Goal: Information Seeking & Learning: Learn about a topic

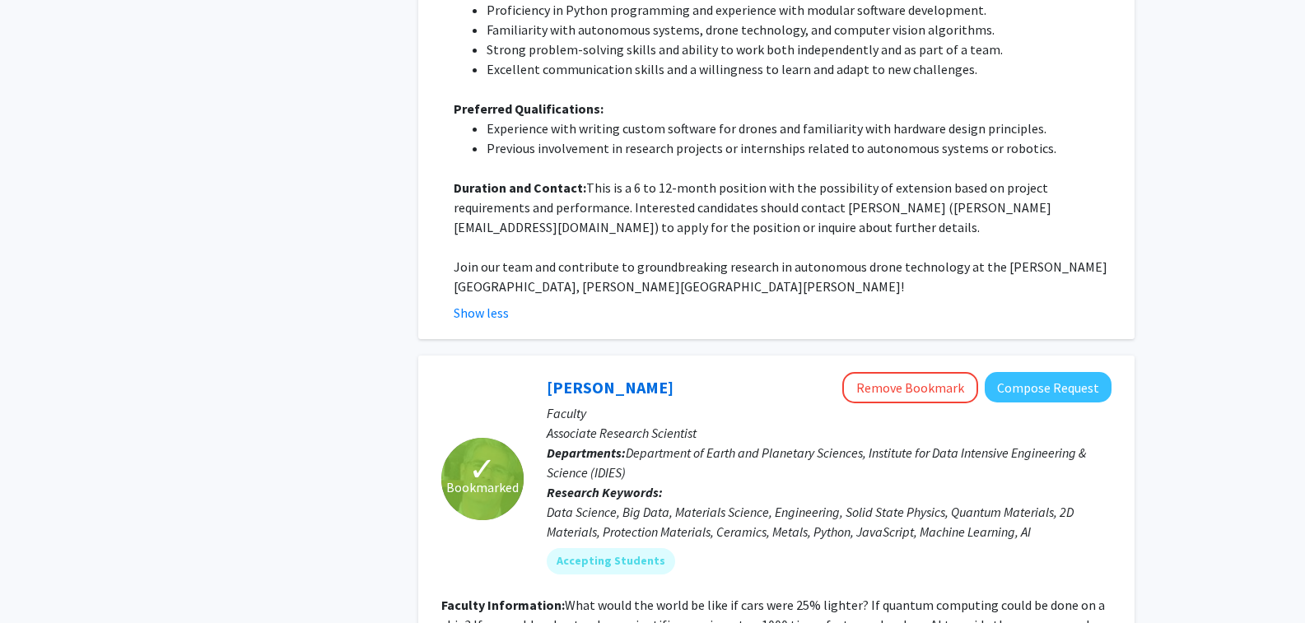
scroll to position [11461, 0]
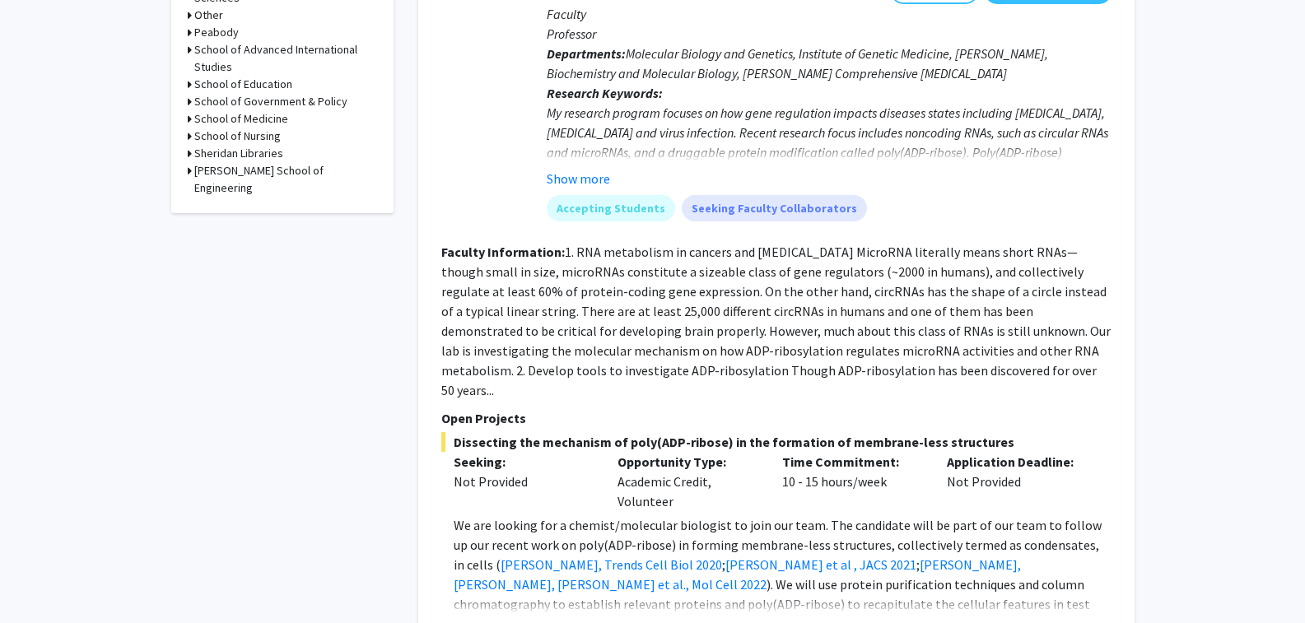
scroll to position [906, 0]
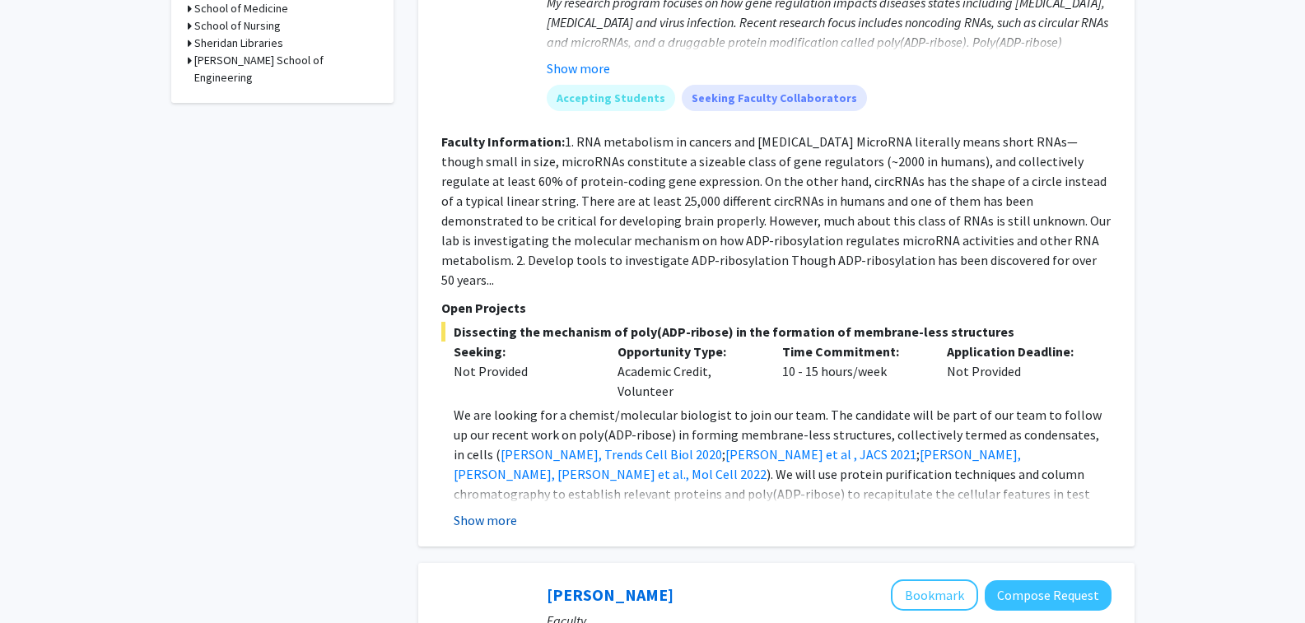
click at [492, 510] on button "Show more" at bounding box center [485, 520] width 63 height 20
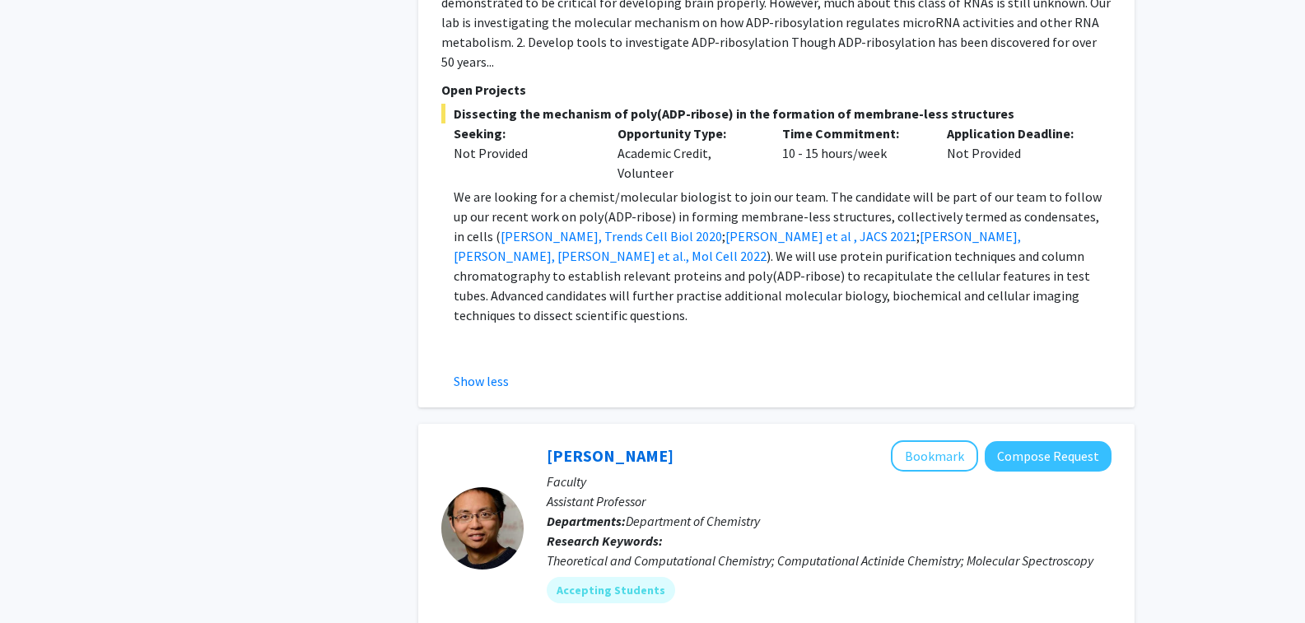
scroll to position [1564, 0]
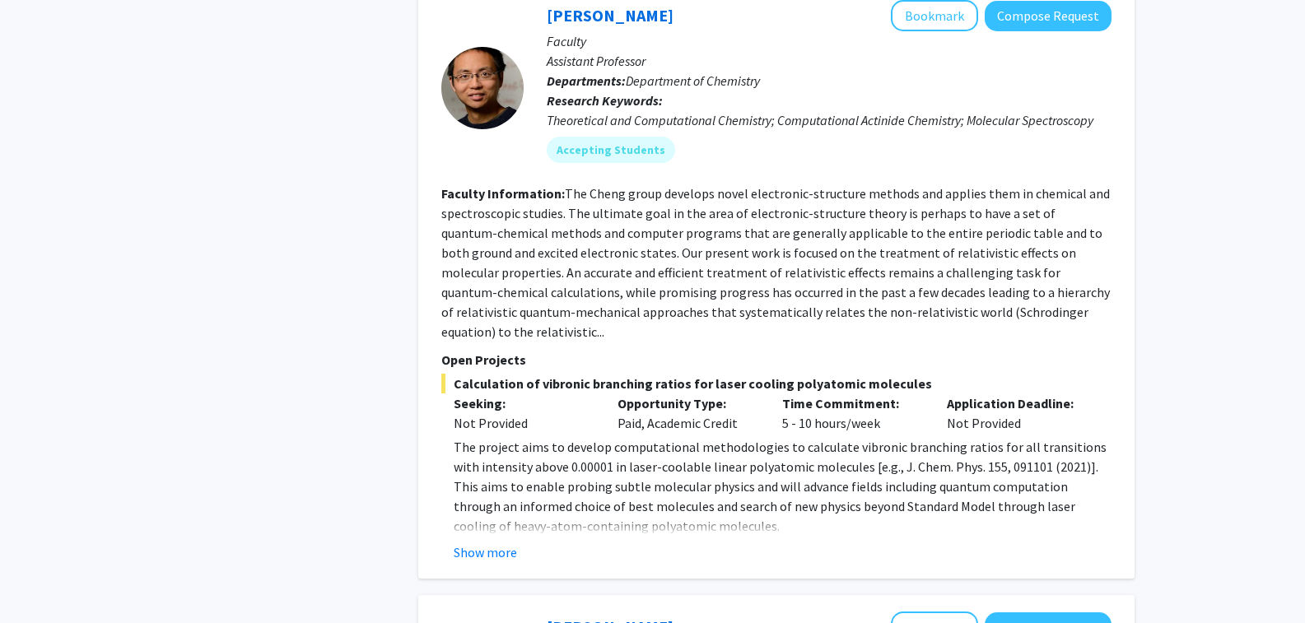
click at [475, 509] on div "[PERSON_NAME] Bookmark Compose Request Faculty Assistant Professor Departments:…" at bounding box center [776, 281] width 716 height 595
click at [466, 543] on button "Show more" at bounding box center [485, 553] width 63 height 20
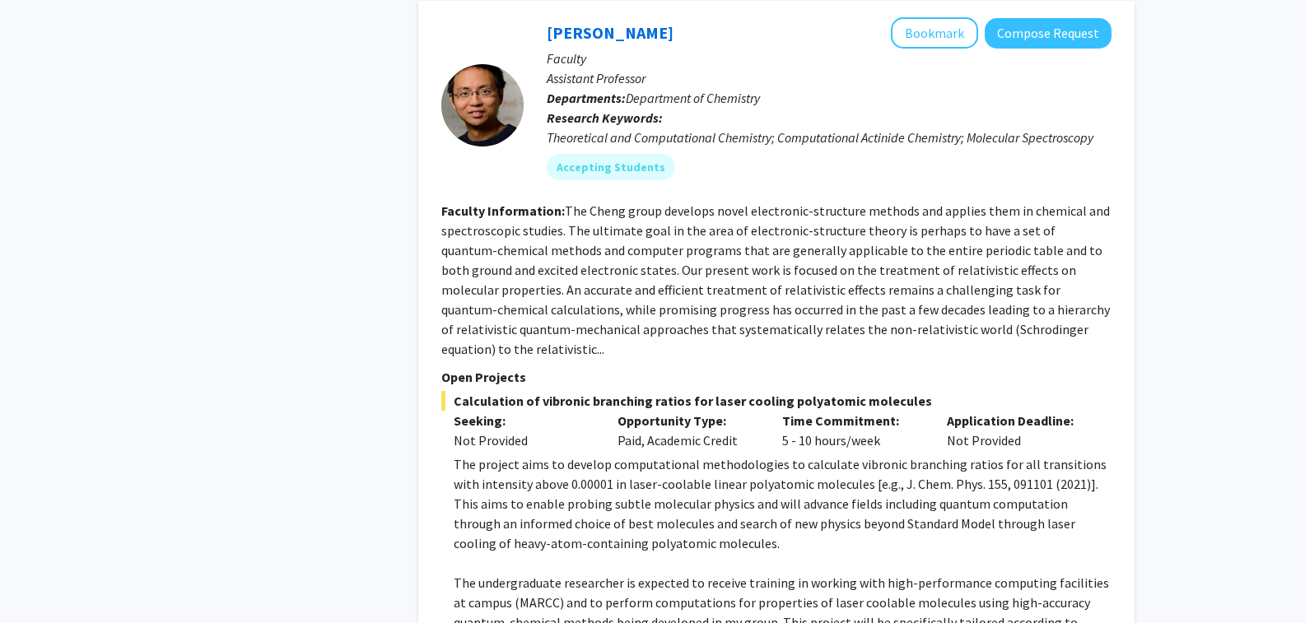
scroll to position [1400, 0]
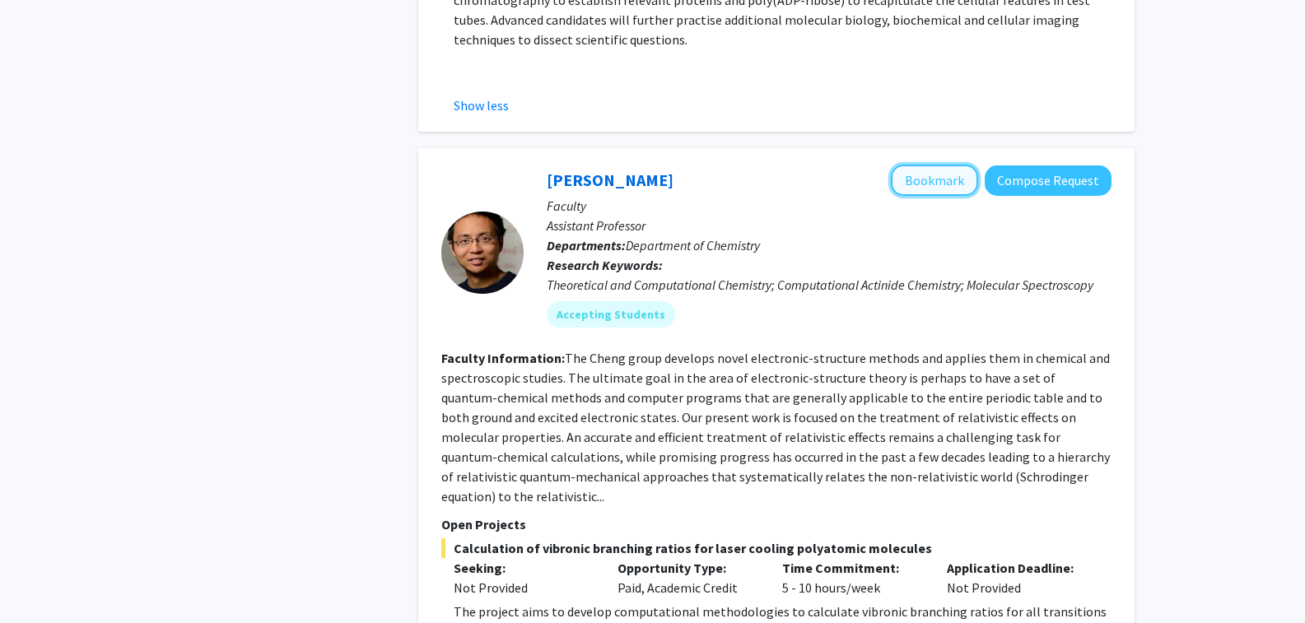
click at [939, 165] on button "Bookmark" at bounding box center [934, 180] width 87 height 31
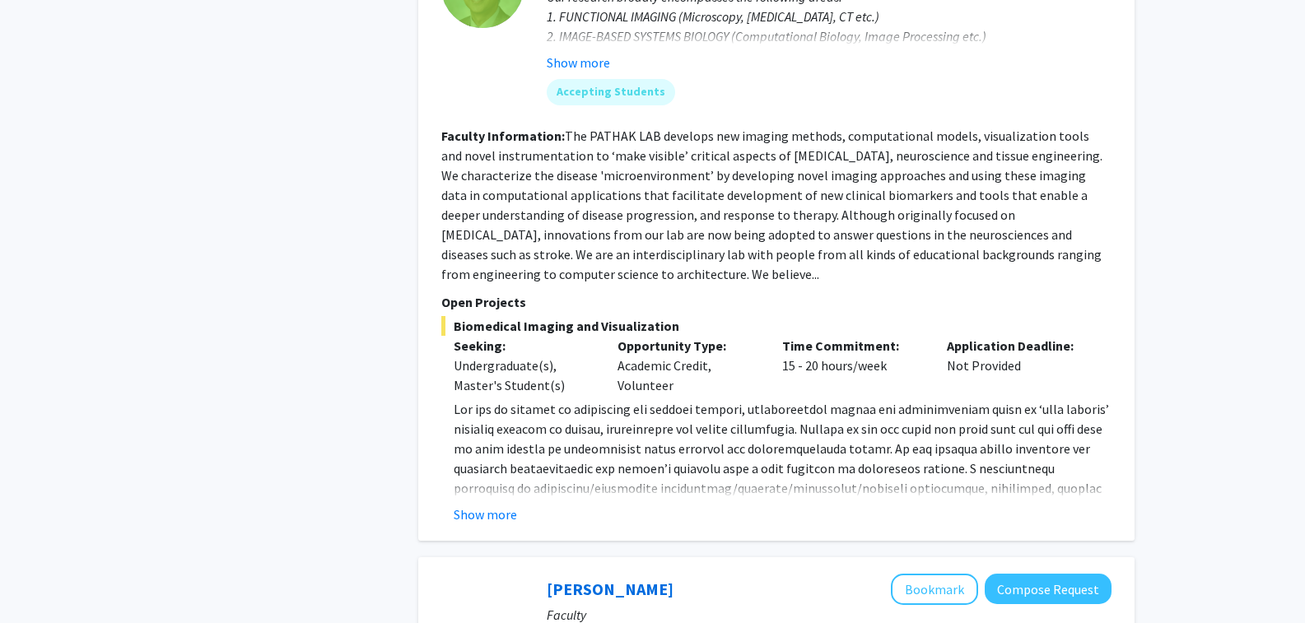
scroll to position [3046, 0]
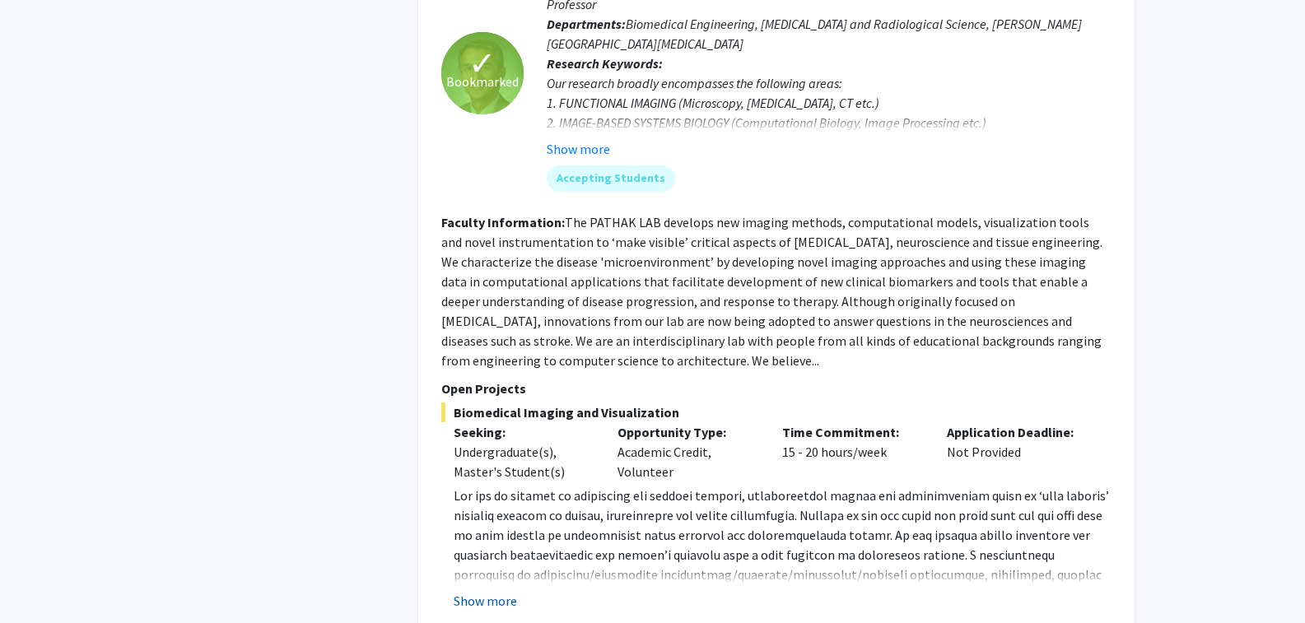
click at [482, 591] on button "Show more" at bounding box center [485, 601] width 63 height 20
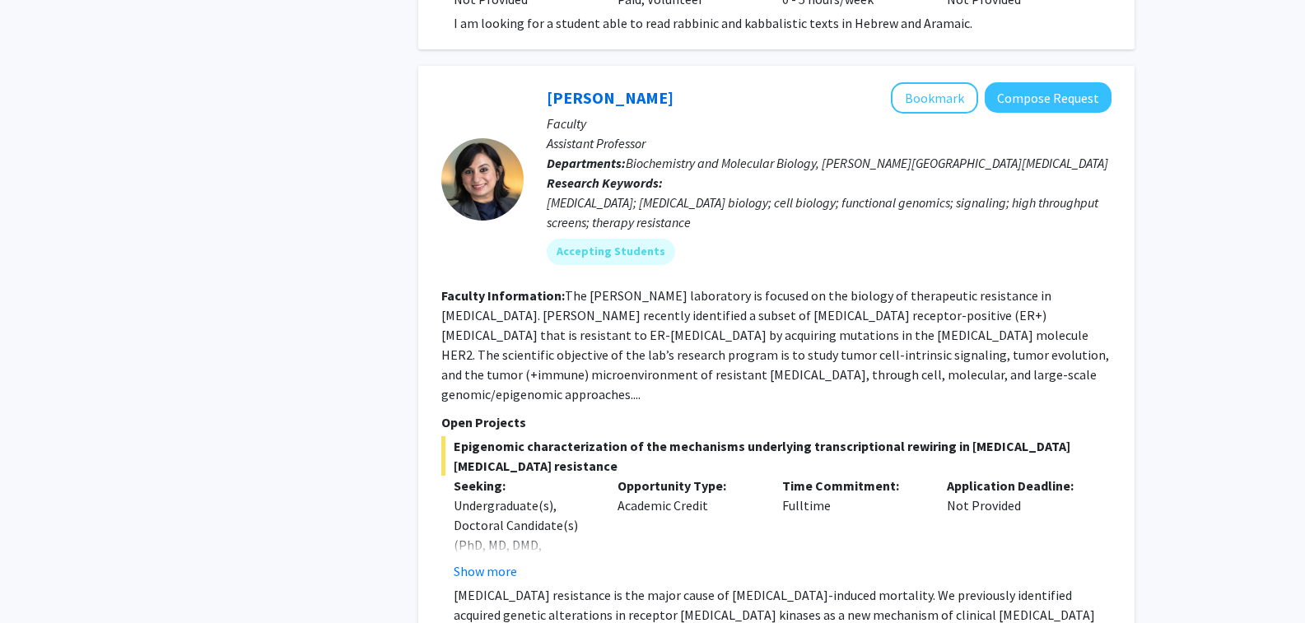
scroll to position [4446, 0]
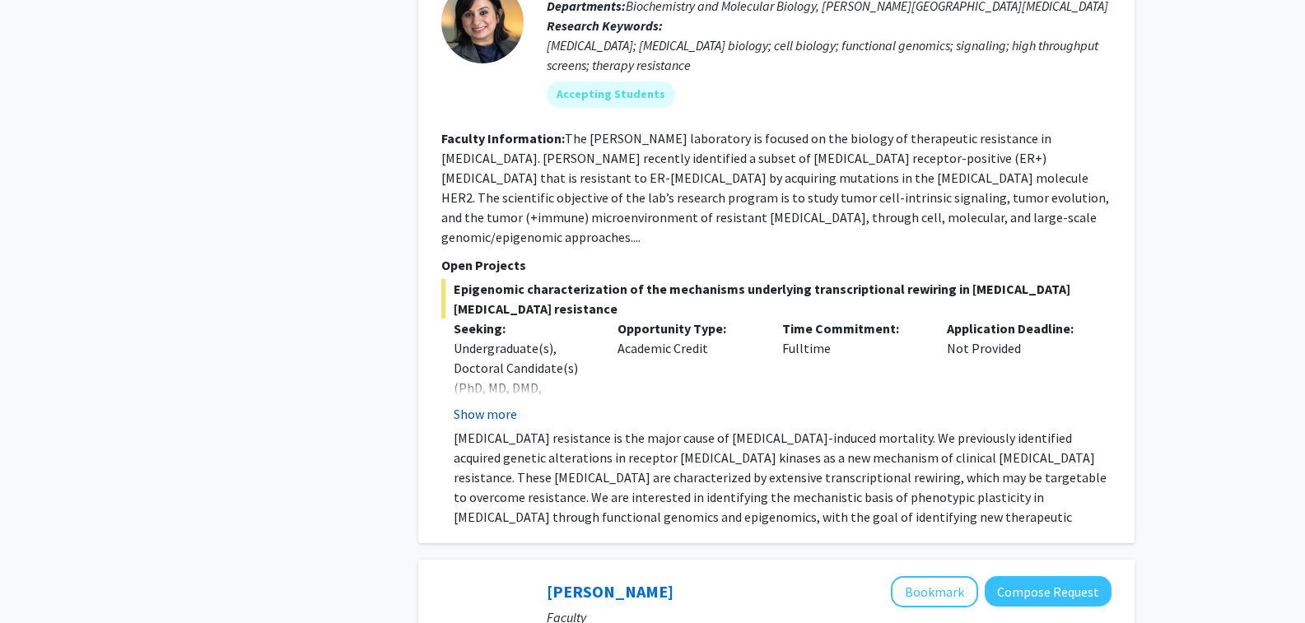
click at [484, 404] on button "Show more" at bounding box center [485, 414] width 63 height 20
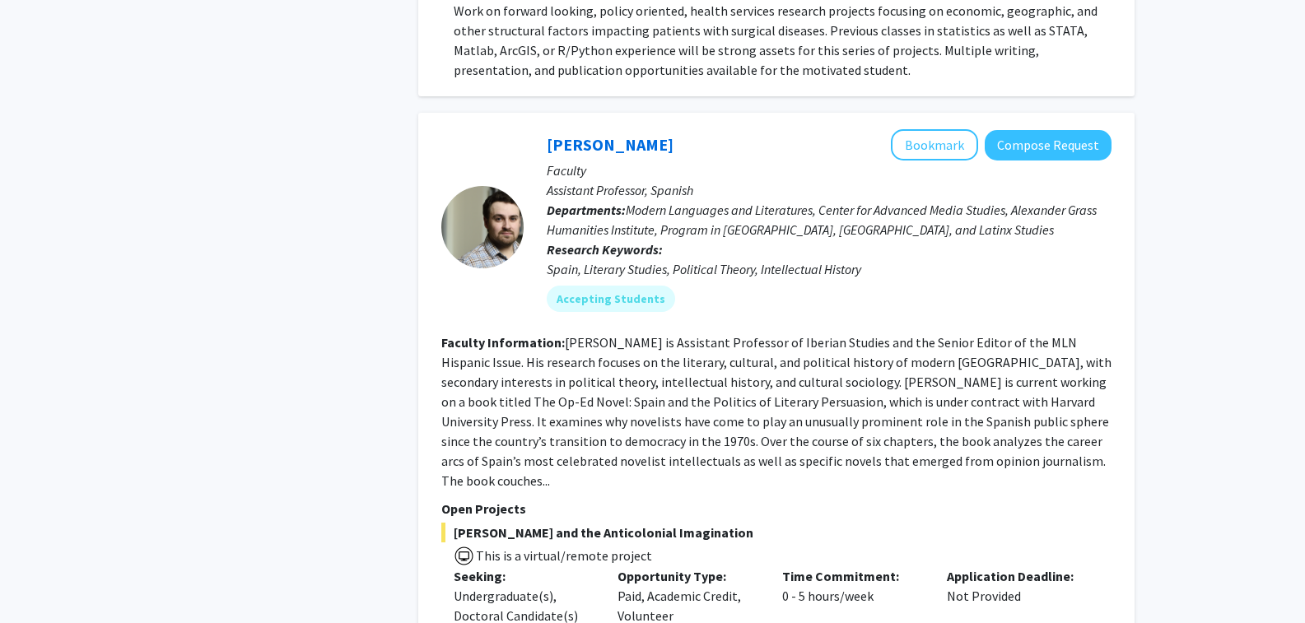
scroll to position [6010, 0]
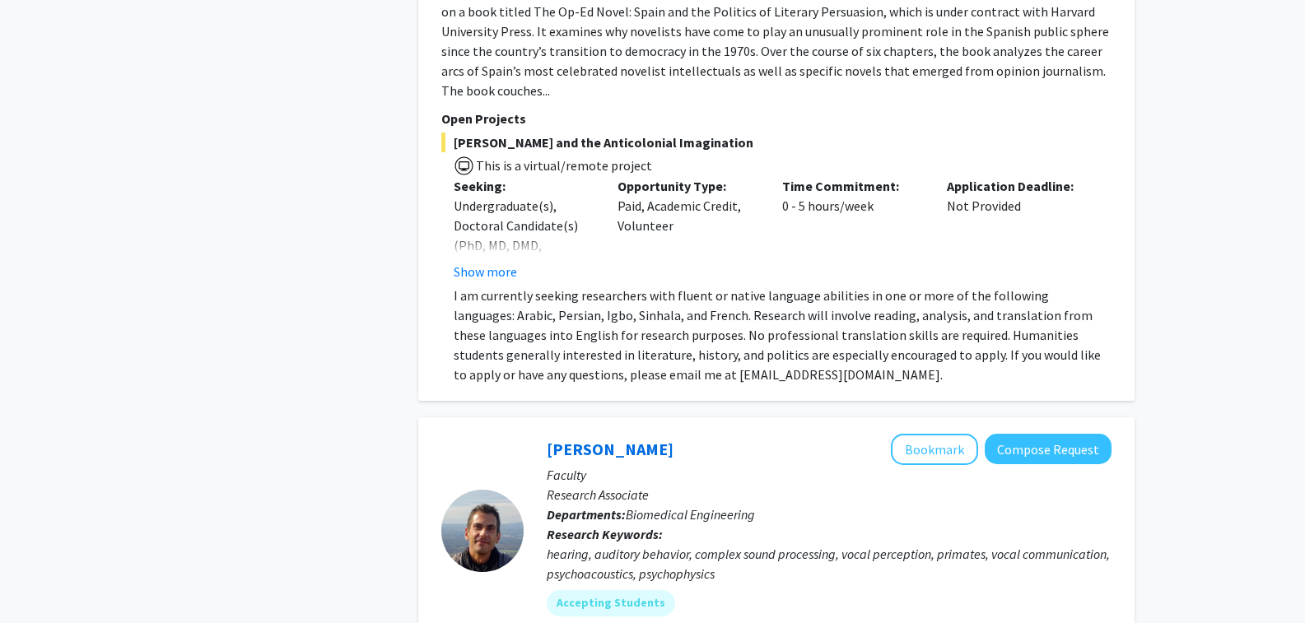
drag, startPoint x: 1209, startPoint y: 384, endPoint x: 1200, endPoint y: 387, distance: 8.9
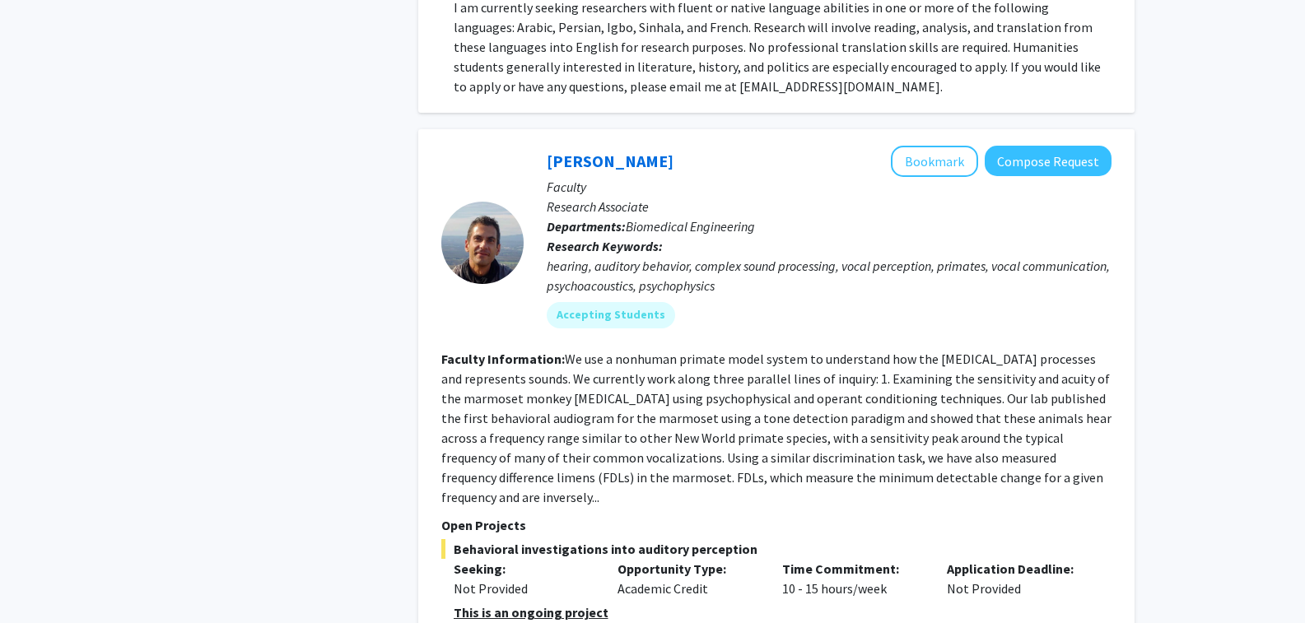
scroll to position [6340, 0]
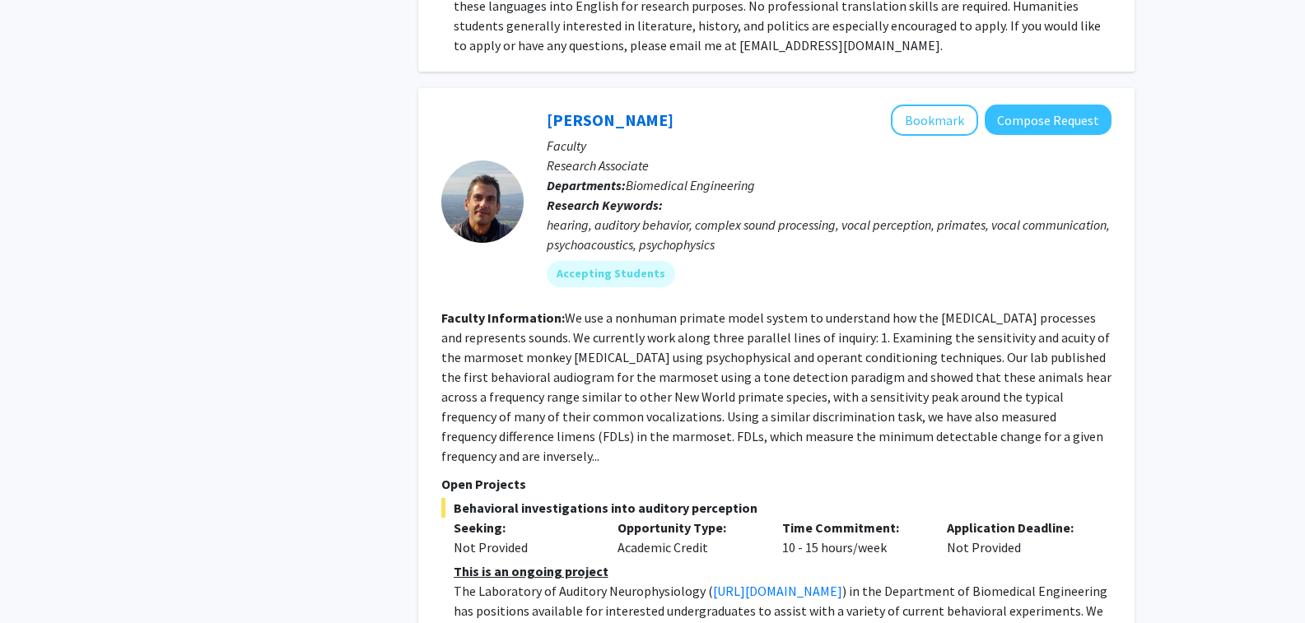
click at [487, 510] on div "[PERSON_NAME] Bookmark Compose Request Faculty Research Associate Departments: …" at bounding box center [776, 395] width 716 height 615
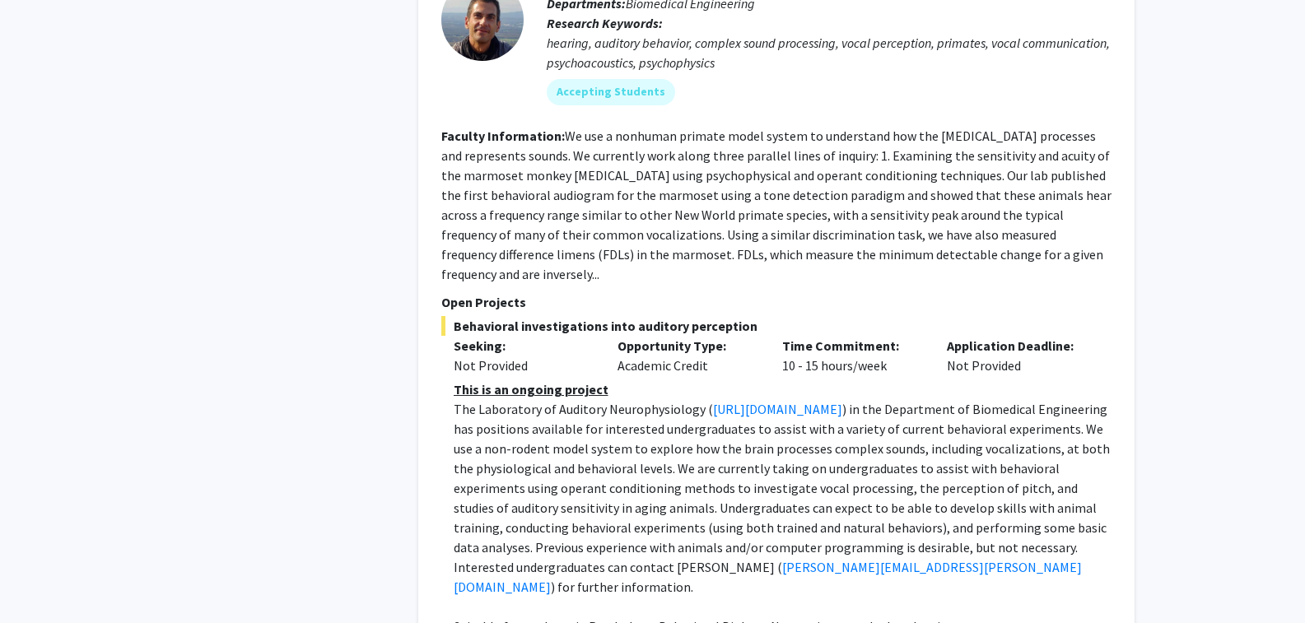
scroll to position [6582, 0]
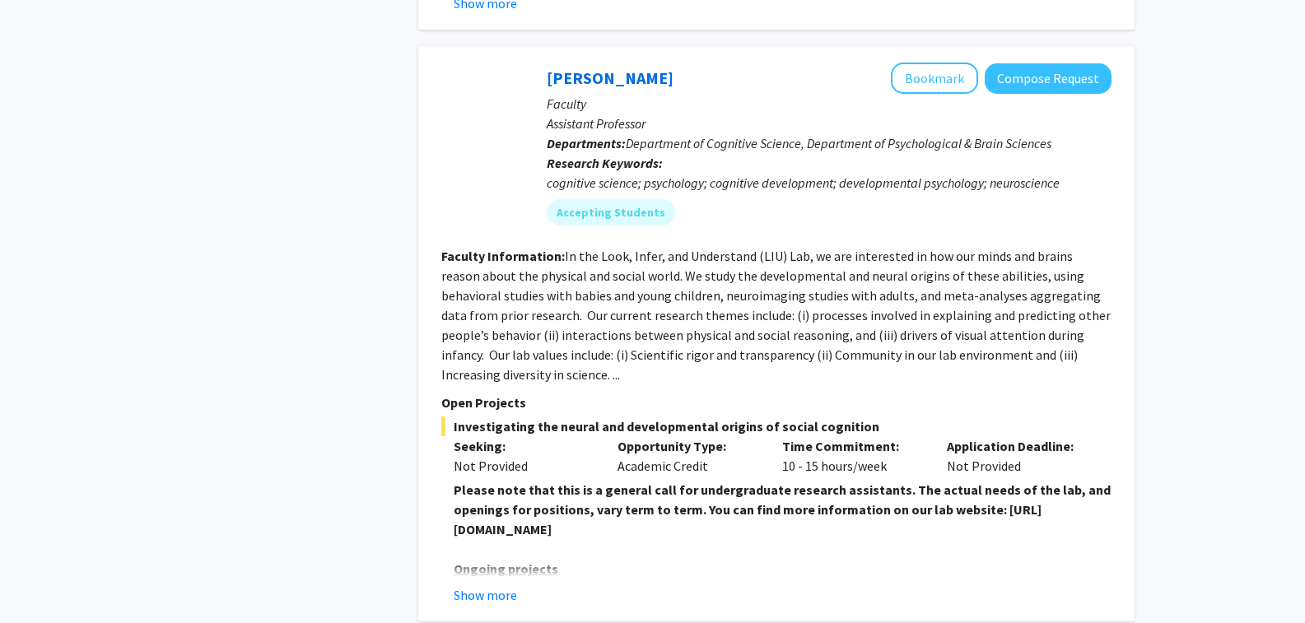
scroll to position [5606, 0]
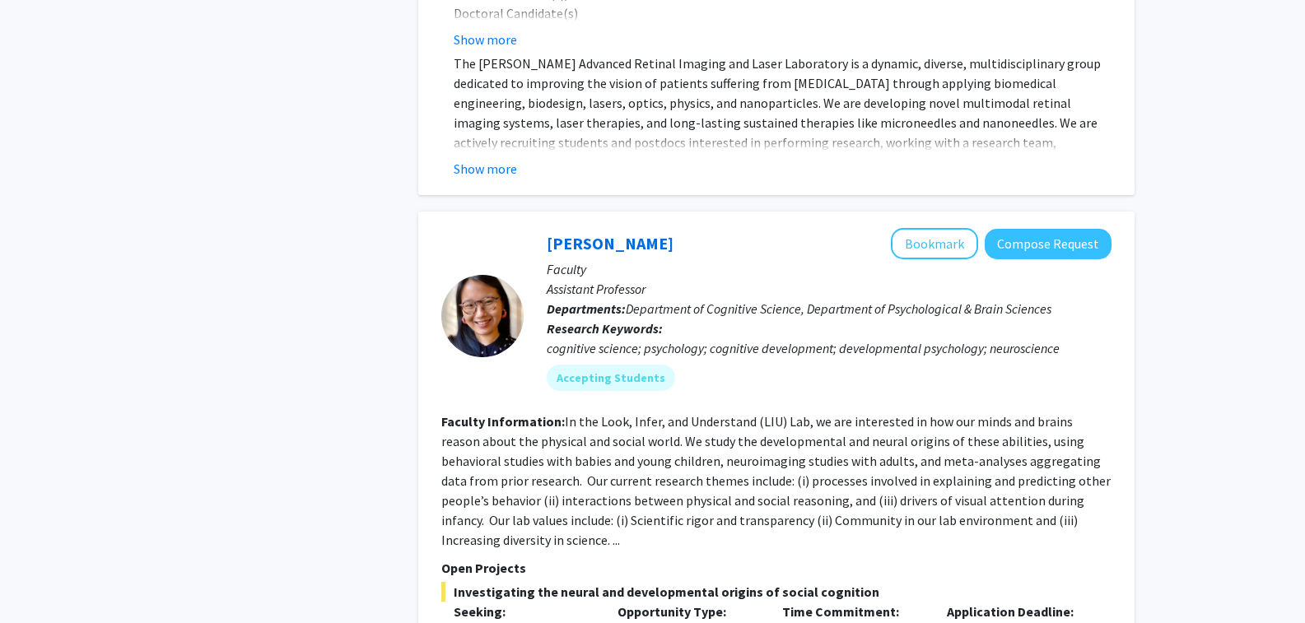
drag, startPoint x: 1251, startPoint y: 328, endPoint x: 1219, endPoint y: 332, distance: 32.4
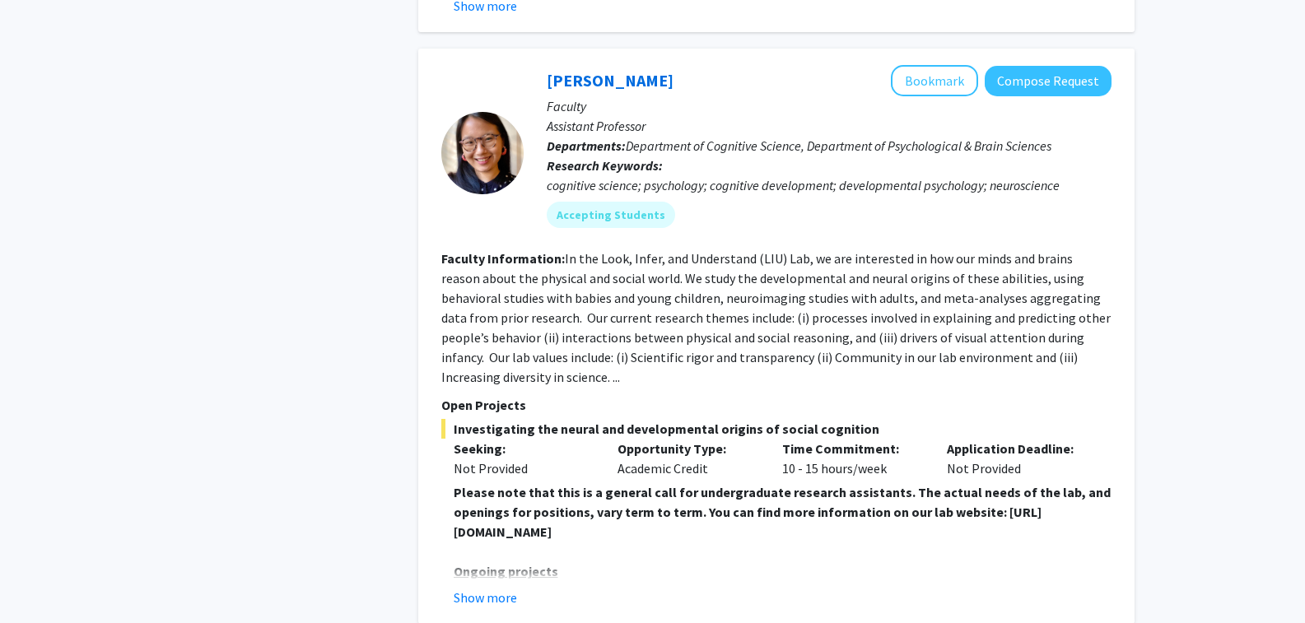
scroll to position [5771, 0]
drag, startPoint x: 737, startPoint y: 433, endPoint x: 413, endPoint y: 438, distance: 323.6
copy strong "[URL][DOMAIN_NAME]"
click at [482, 586] on button "Show more" at bounding box center [485, 596] width 63 height 20
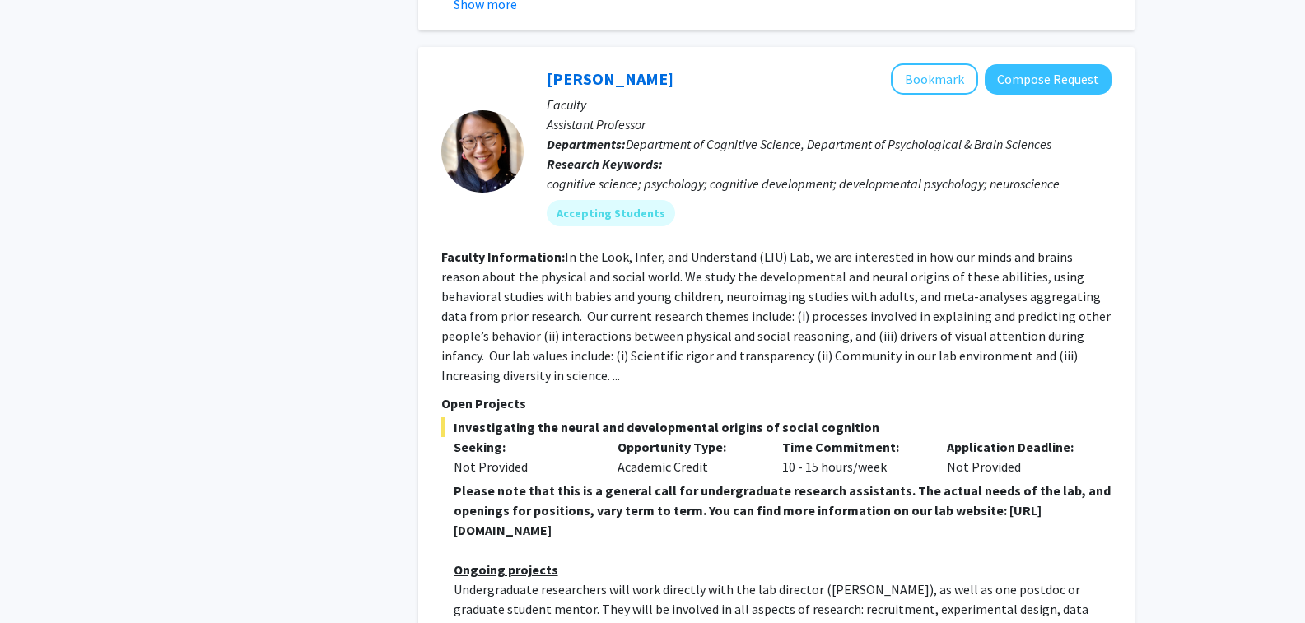
drag, startPoint x: 432, startPoint y: 415, endPoint x: 434, endPoint y: 449, distance: 33.8
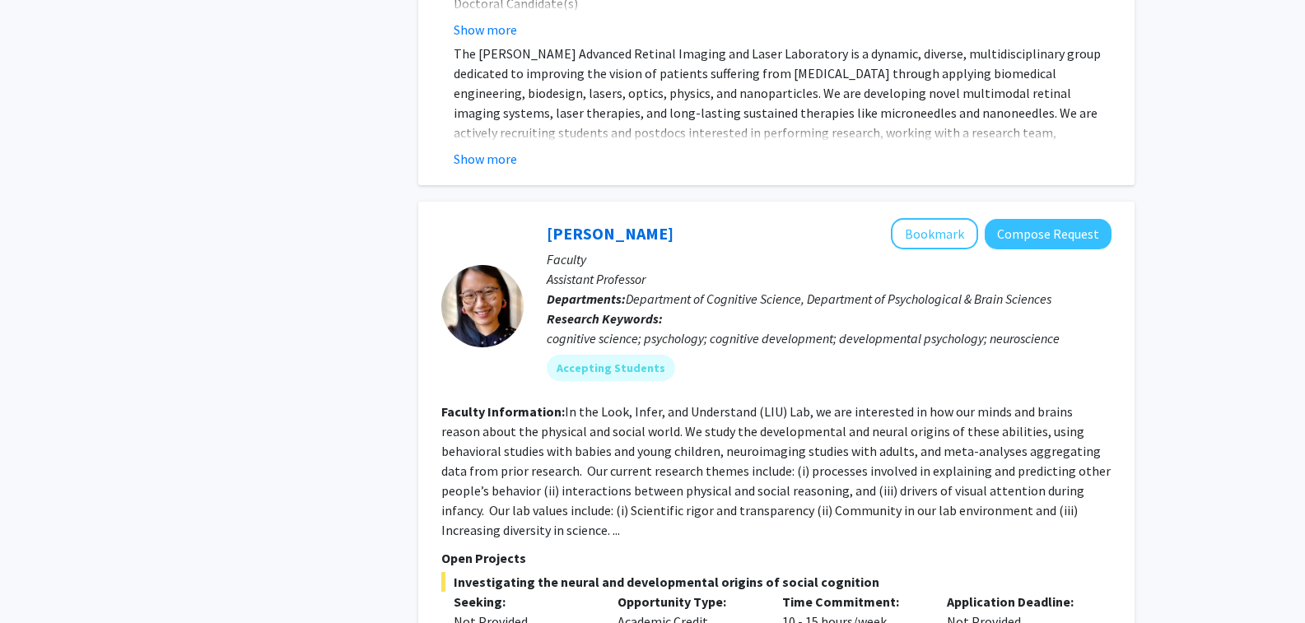
scroll to position [5524, 0]
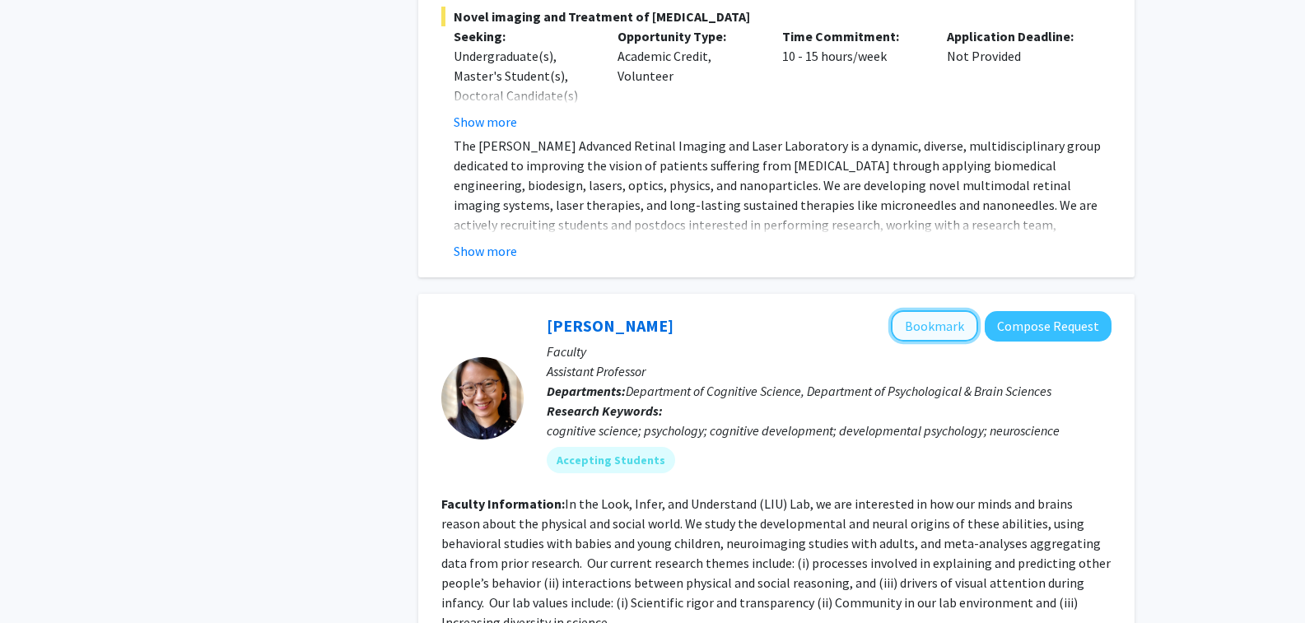
click at [901, 310] on button "Bookmark" at bounding box center [934, 325] width 87 height 31
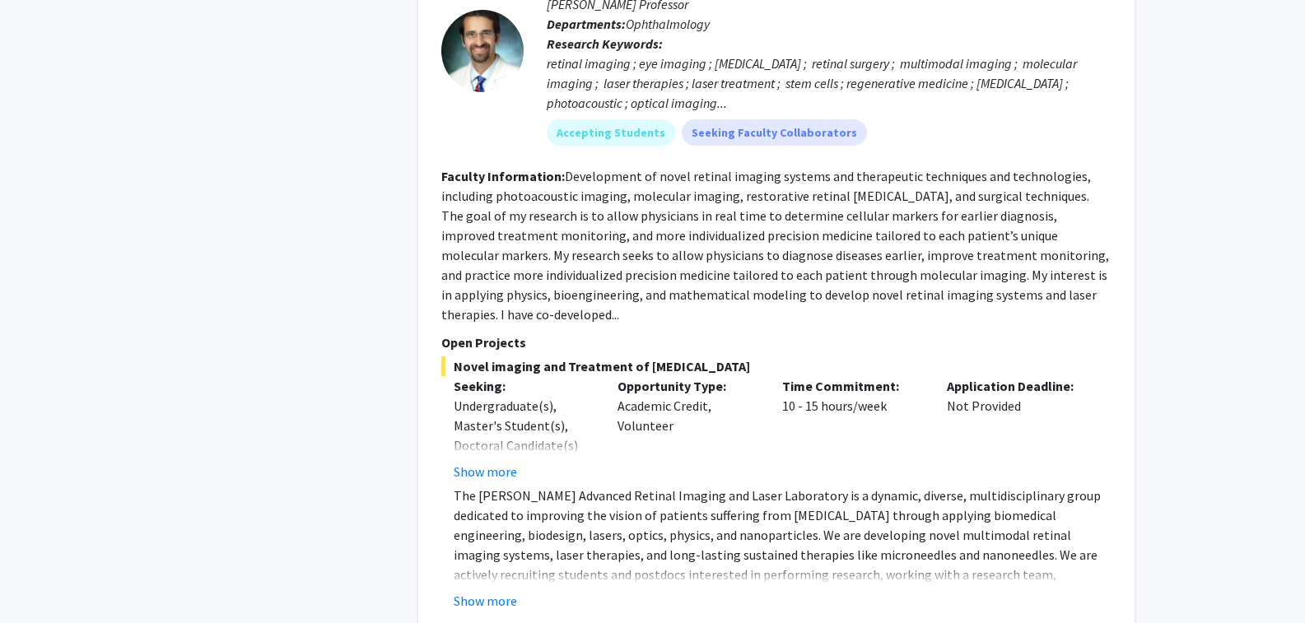
scroll to position [5194, 0]
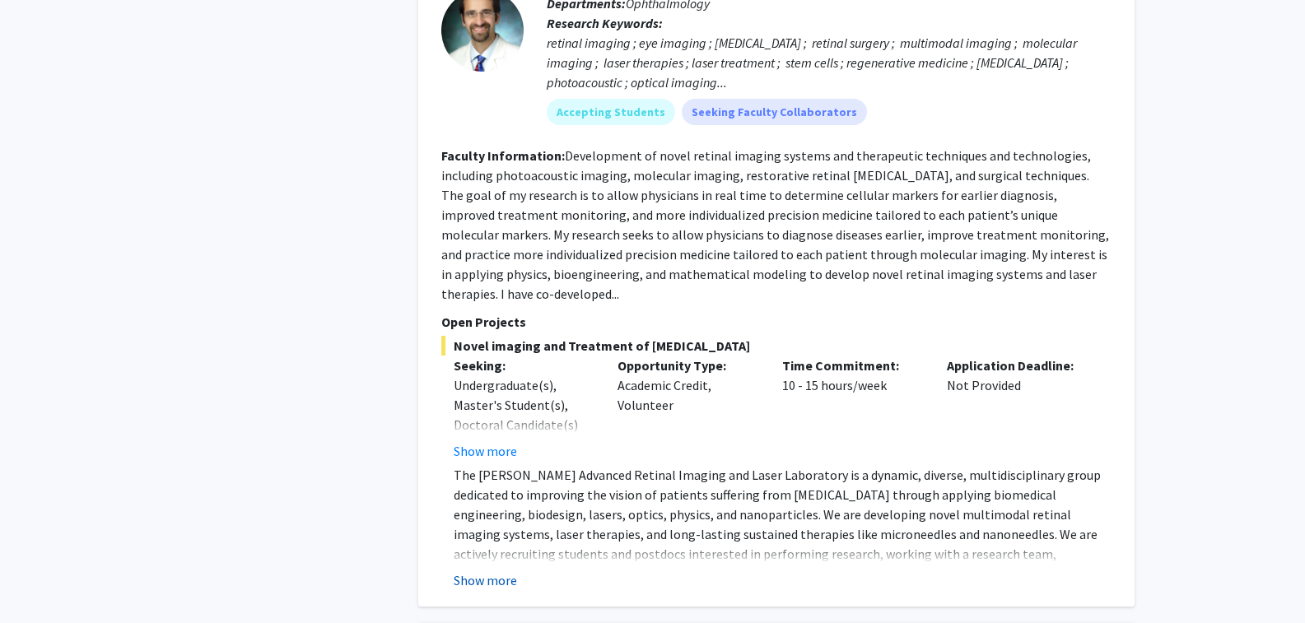
click at [478, 571] on button "Show more" at bounding box center [485, 581] width 63 height 20
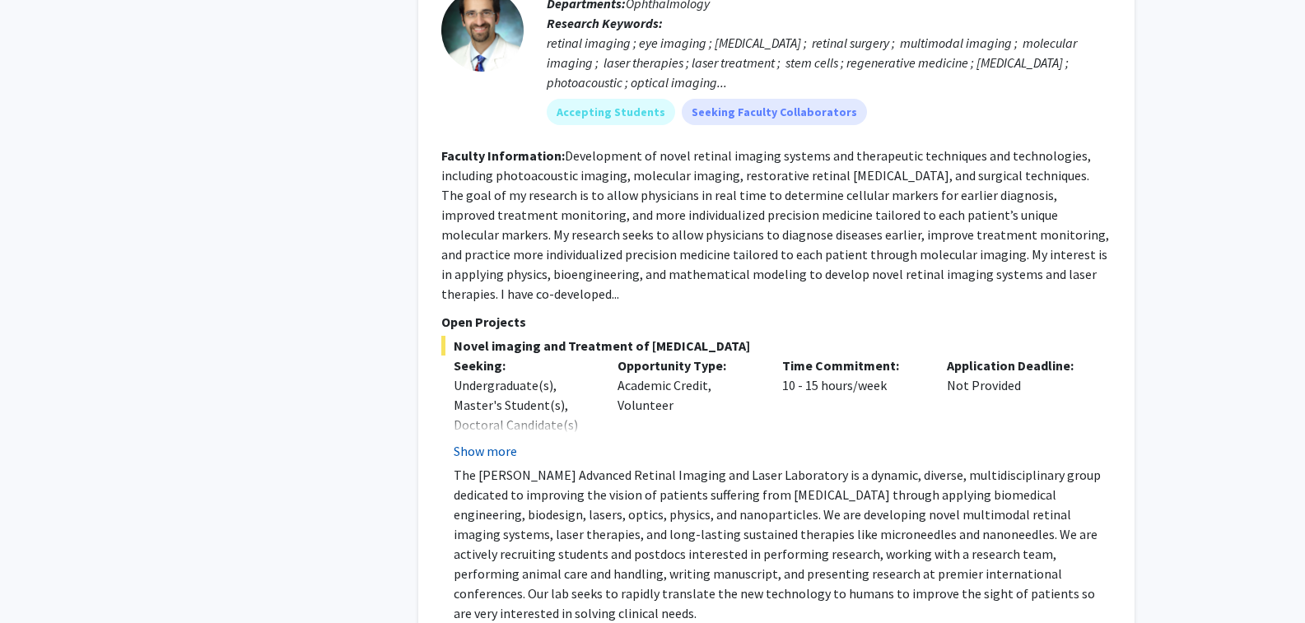
click at [484, 441] on button "Show more" at bounding box center [485, 451] width 63 height 20
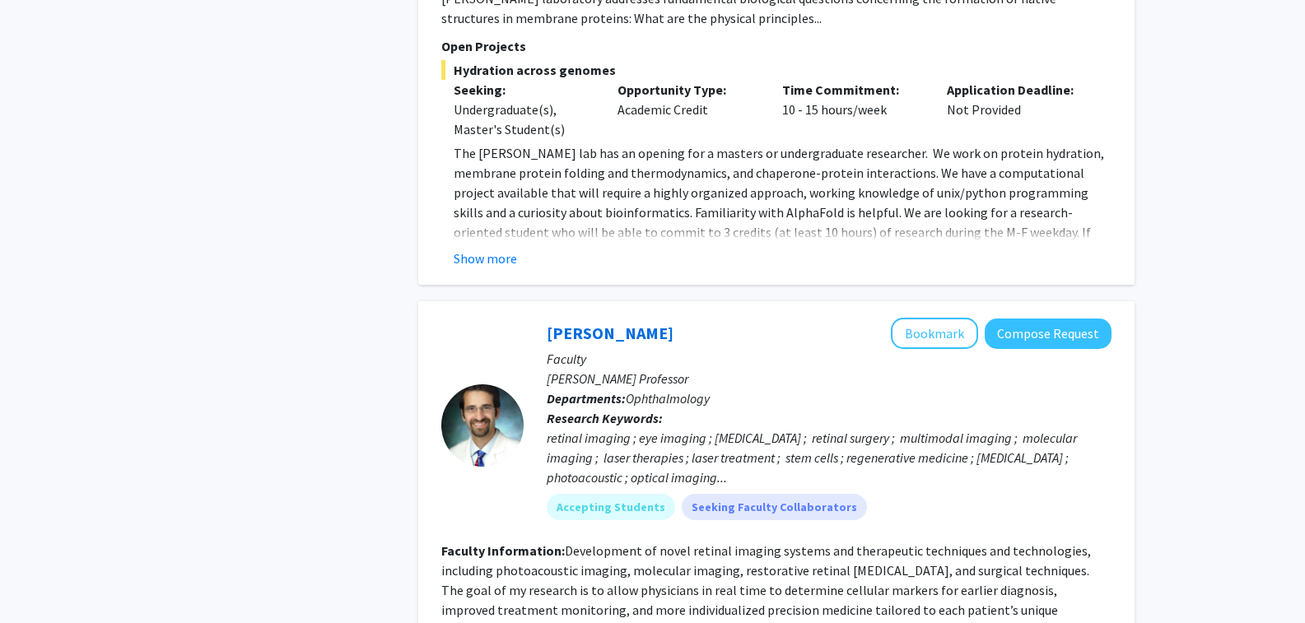
scroll to position [4700, 0]
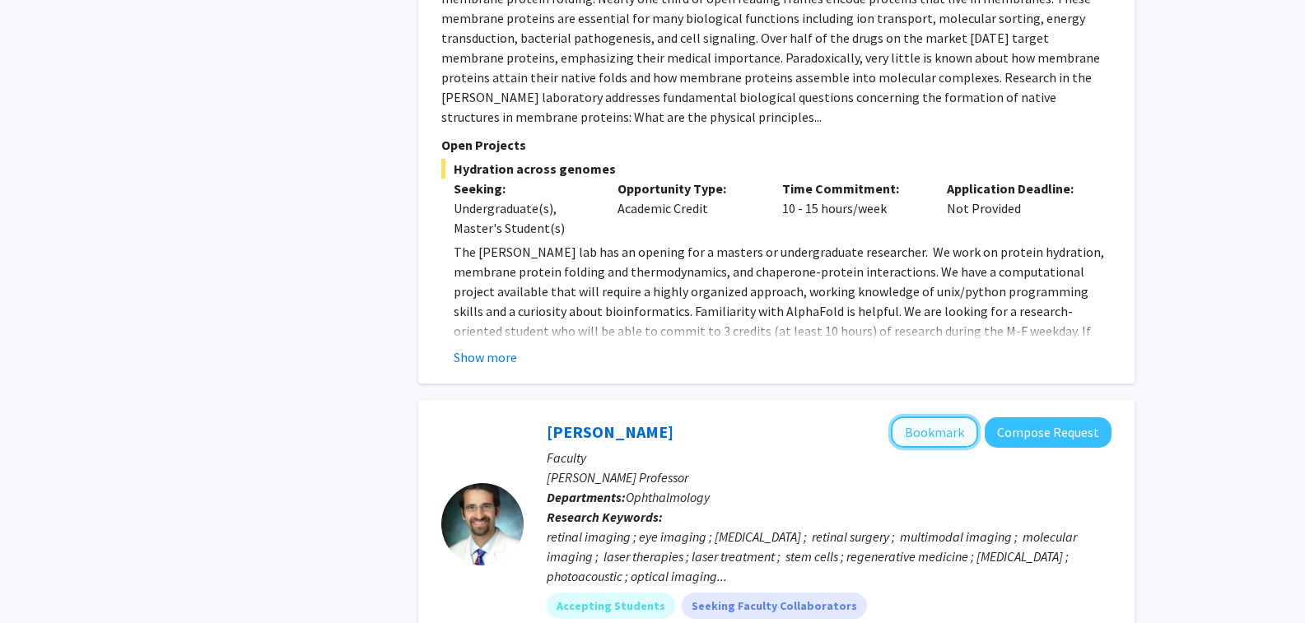
click at [936, 417] on button "Bookmark" at bounding box center [934, 432] width 87 height 31
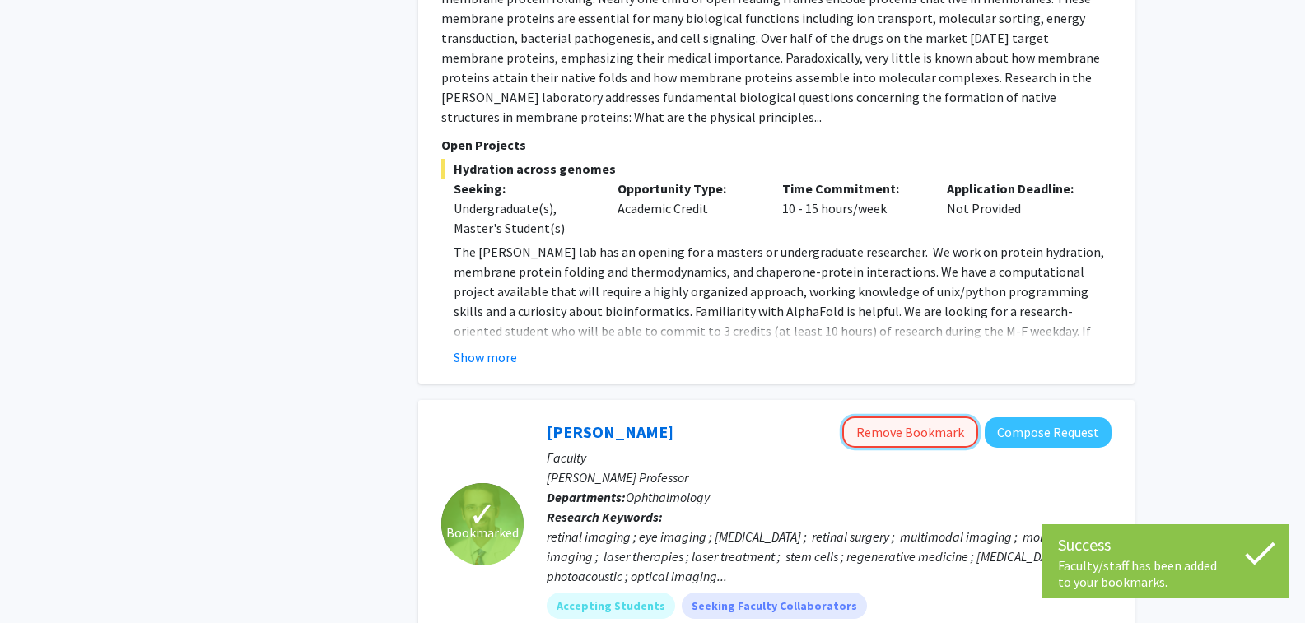
click at [929, 417] on button "Remove Bookmark" at bounding box center [910, 432] width 136 height 31
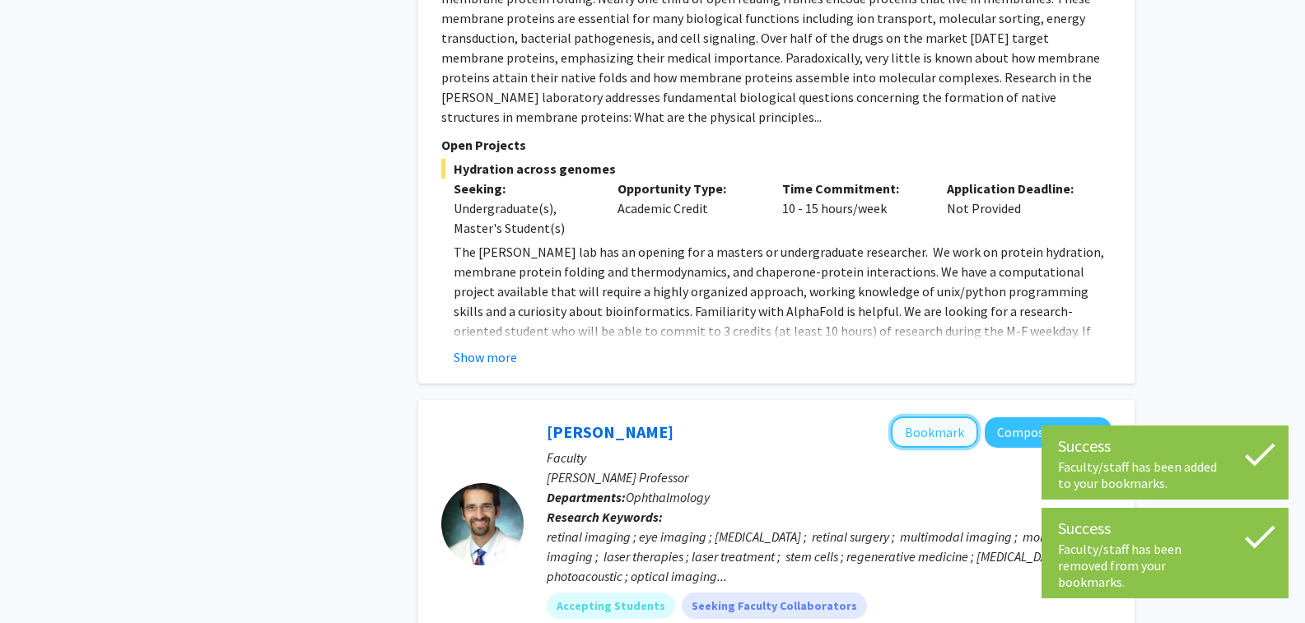
click at [906, 417] on button "Bookmark" at bounding box center [934, 432] width 87 height 31
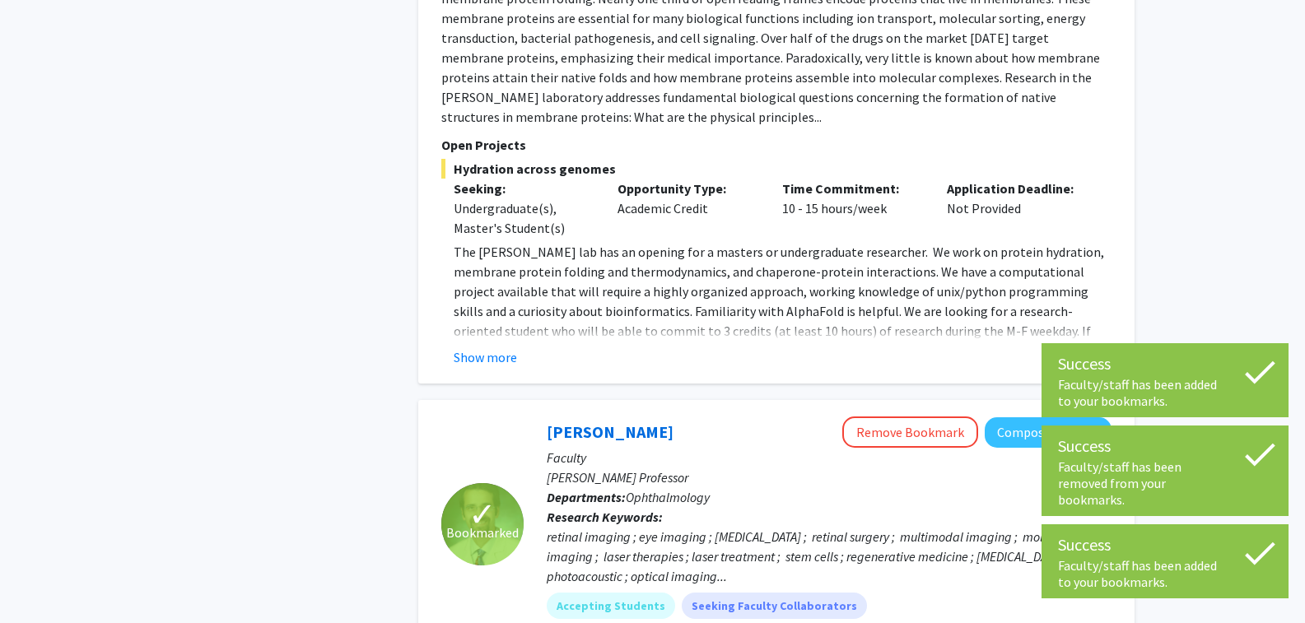
drag, startPoint x: 557, startPoint y: 417, endPoint x: 491, endPoint y: 299, distance: 135.3
click at [491, 299] on div "[PERSON_NAME] Bookmark Compose Request Faculty Professor Departments: Departmen…" at bounding box center [776, 56] width 716 height 655
click at [491, 347] on button "Show more" at bounding box center [485, 357] width 63 height 20
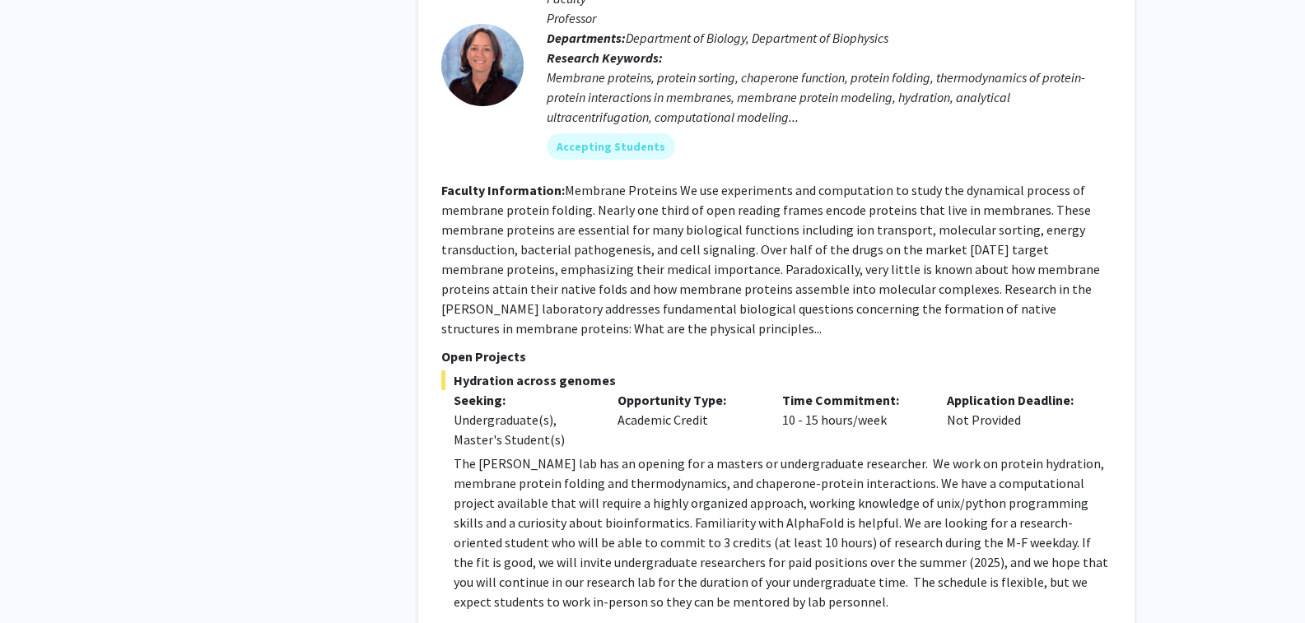
drag, startPoint x: 532, startPoint y: 299, endPoint x: 519, endPoint y: 287, distance: 17.5
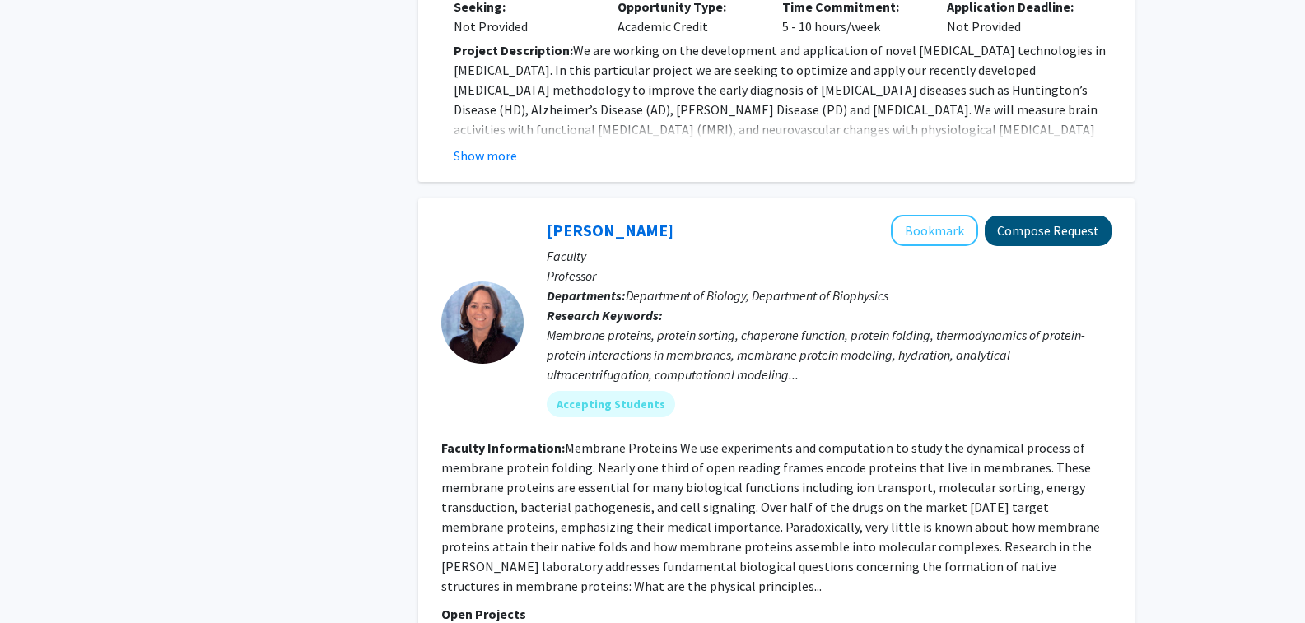
scroll to position [4206, 0]
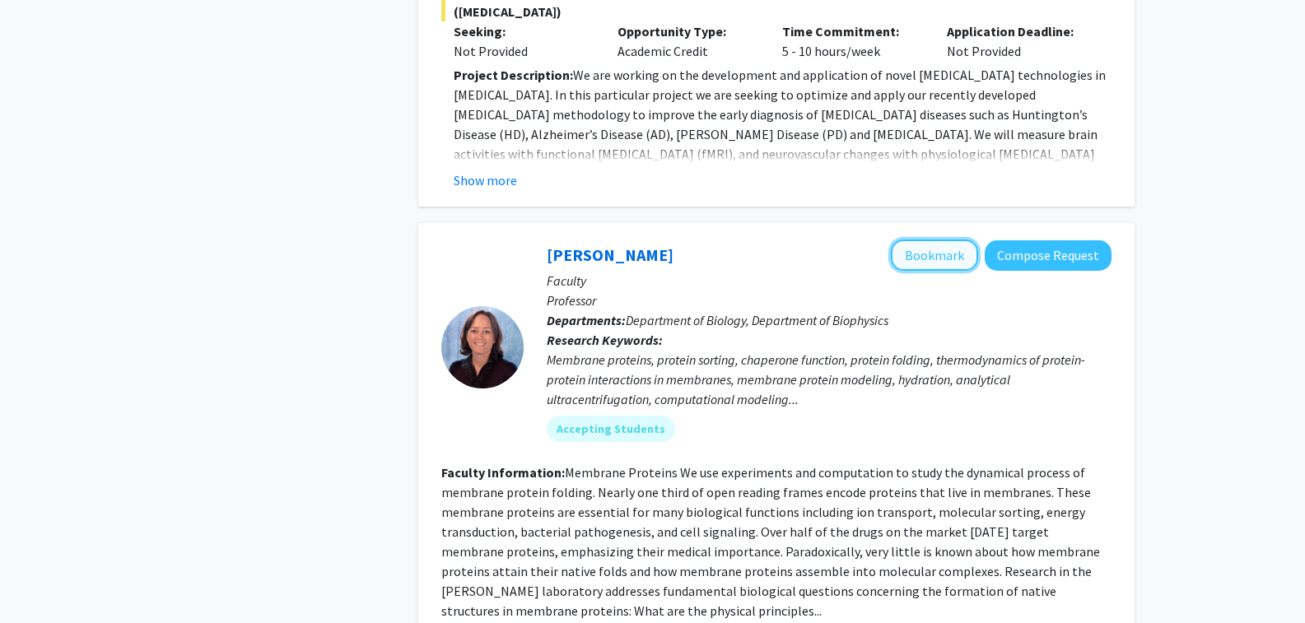
click at [933, 240] on button "Bookmark" at bounding box center [934, 255] width 87 height 31
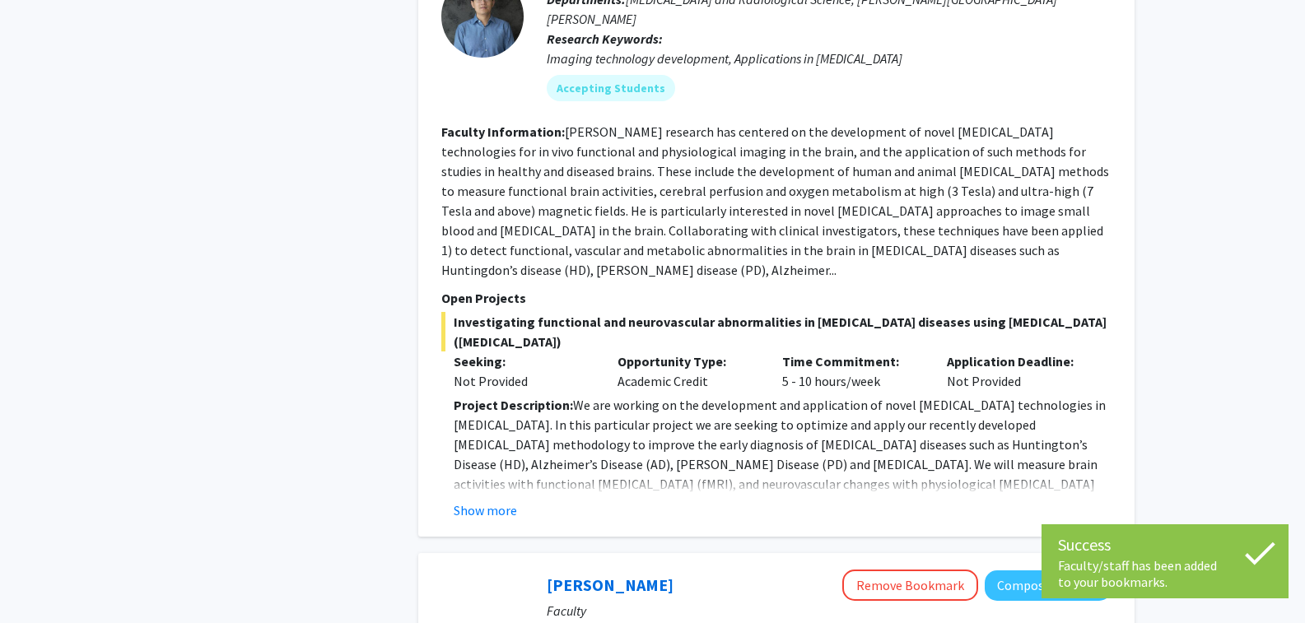
scroll to position [3877, 0]
click at [480, 500] on button "Show more" at bounding box center [485, 510] width 63 height 20
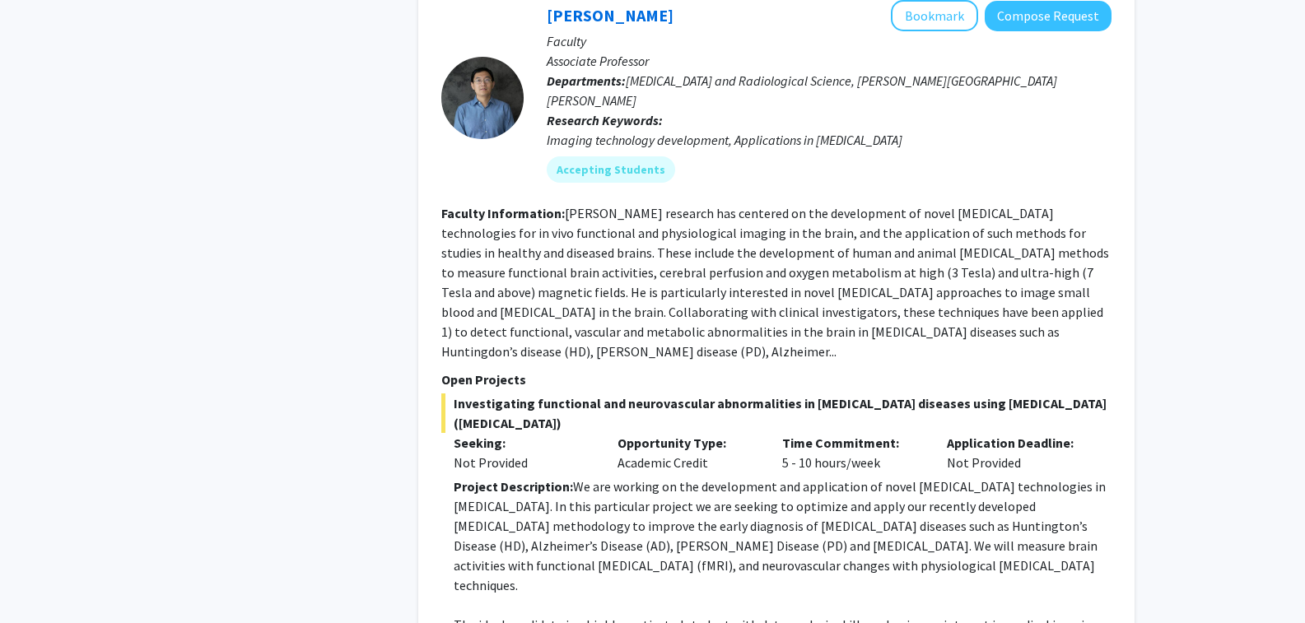
scroll to position [3548, 0]
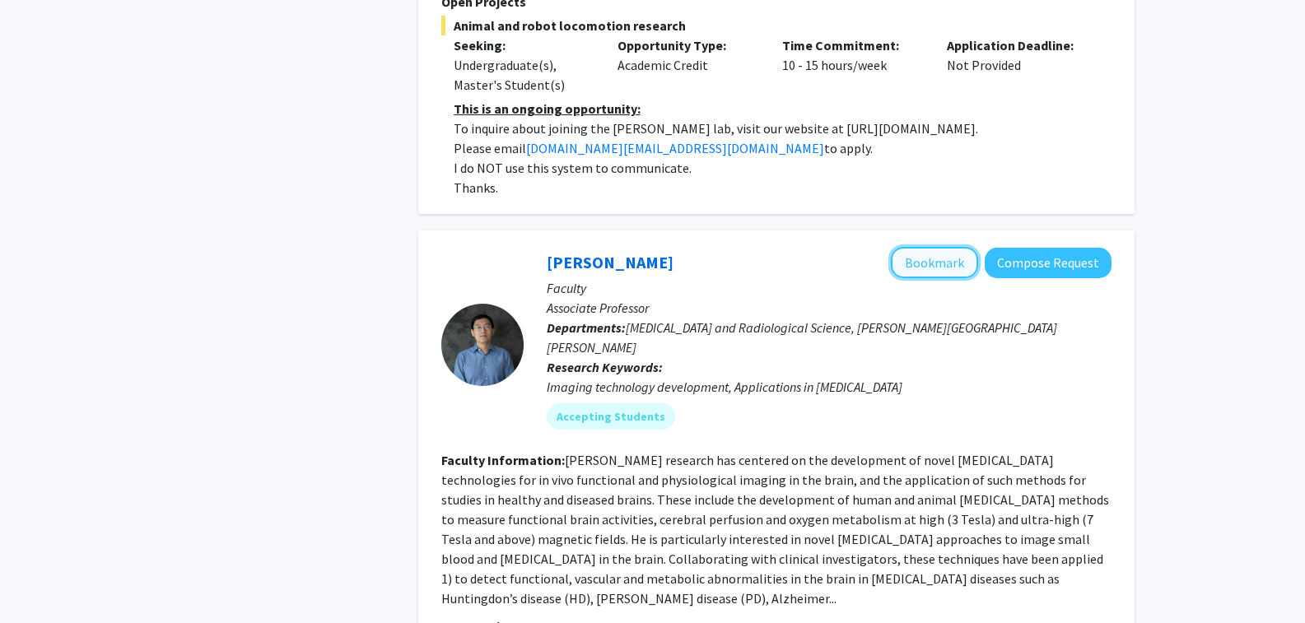
click at [927, 247] on button "Bookmark" at bounding box center [934, 262] width 87 height 31
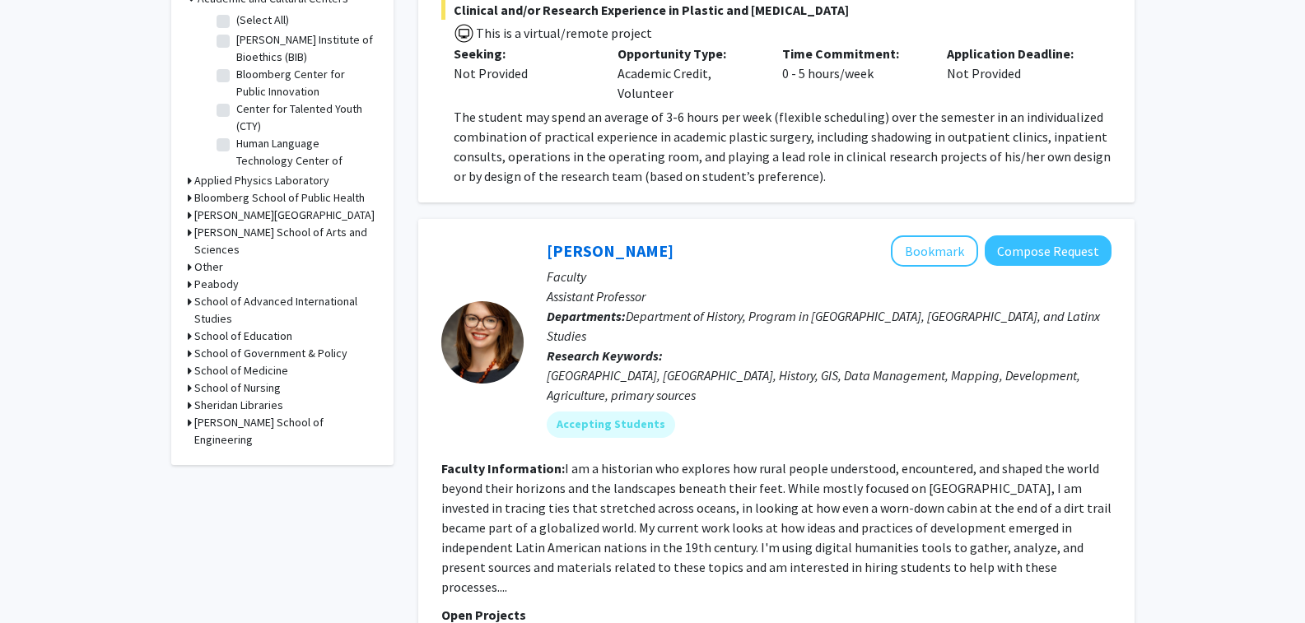
scroll to position [584, 0]
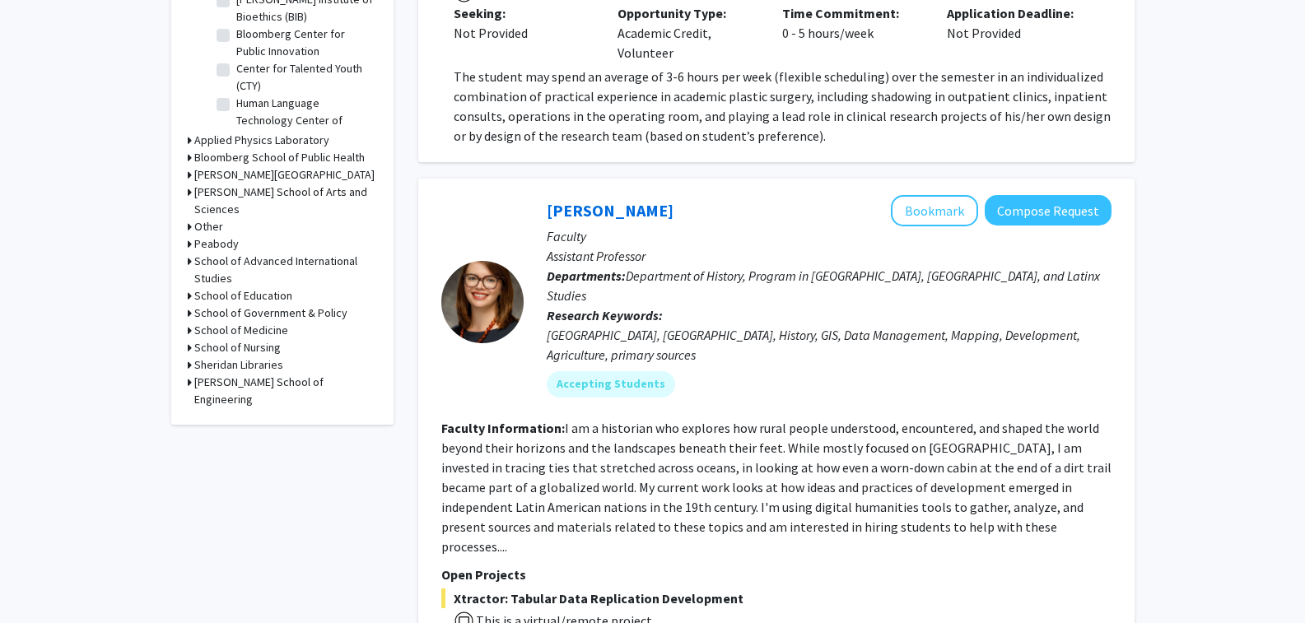
drag, startPoint x: 781, startPoint y: 380, endPoint x: 781, endPoint y: 632, distance: 251.9
